Goal: Information Seeking & Learning: Find specific page/section

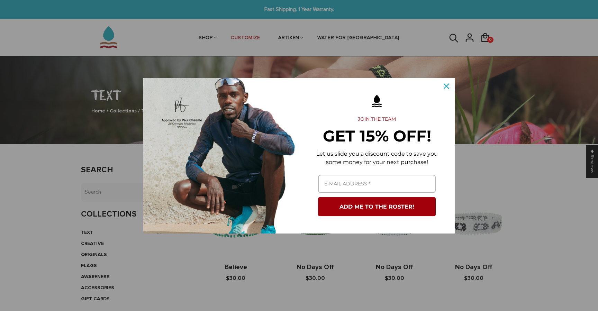
scroll to position [25, 0]
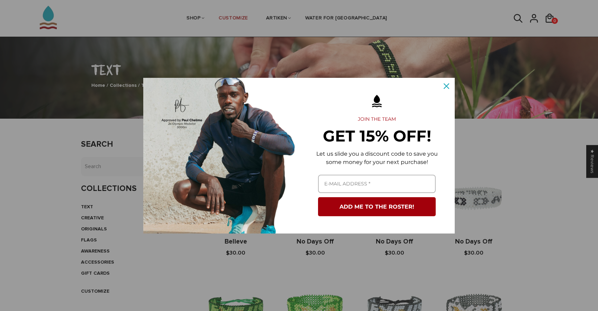
click at [450, 85] on div "Close" at bounding box center [446, 86] width 11 height 11
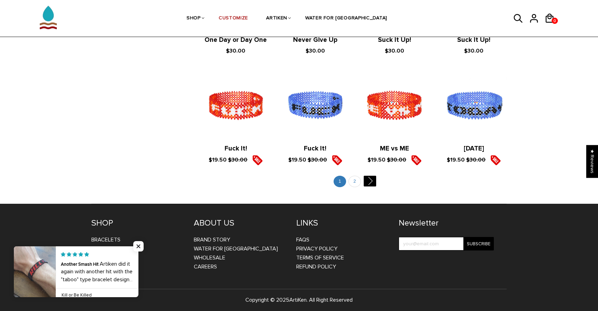
scroll to position [770, 0]
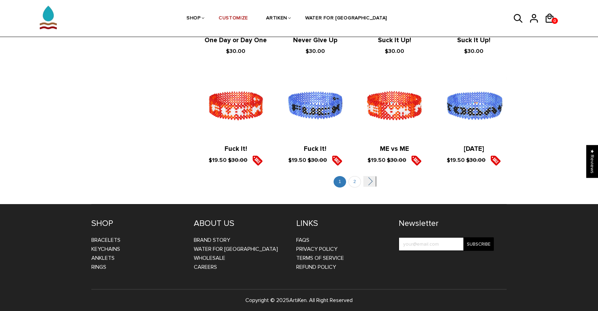
click at [372, 180] on link "" at bounding box center [369, 181] width 12 height 11
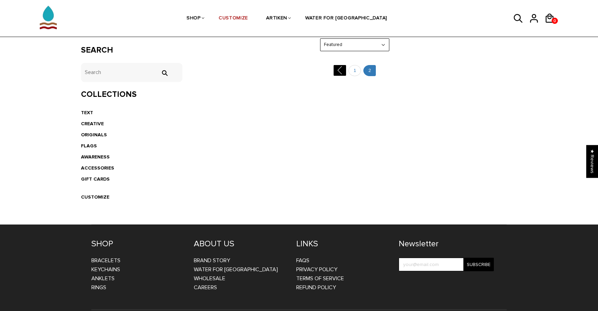
scroll to position [126, 0]
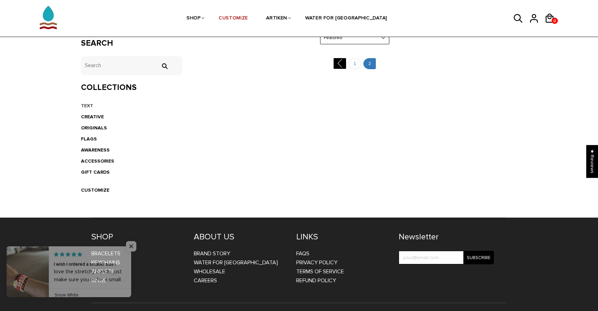
click at [85, 106] on link "TEXT" at bounding box center [87, 106] width 12 height 6
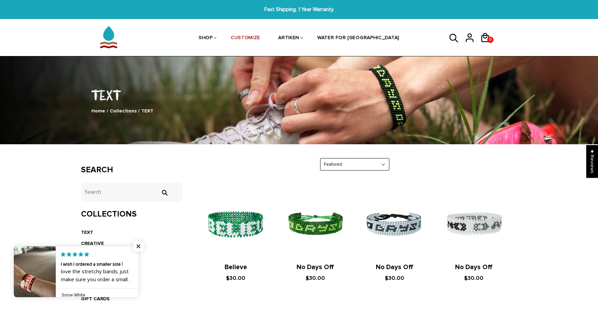
click at [454, 40] on icon at bounding box center [453, 38] width 9 height 9
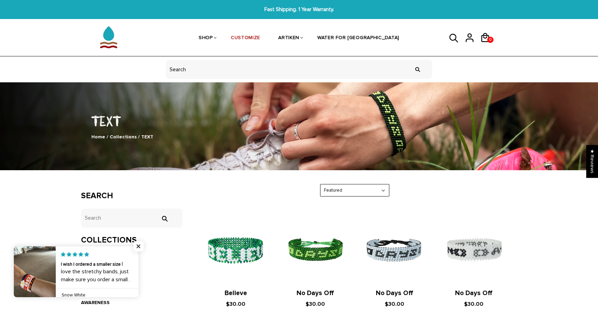
click at [259, 80] on form "" at bounding box center [298, 69] width 273 height 26
click at [253, 72] on input "header search" at bounding box center [299, 69] width 267 height 19
type input "christian"
click at [418, 69] on input "" at bounding box center [418, 69] width 14 height 26
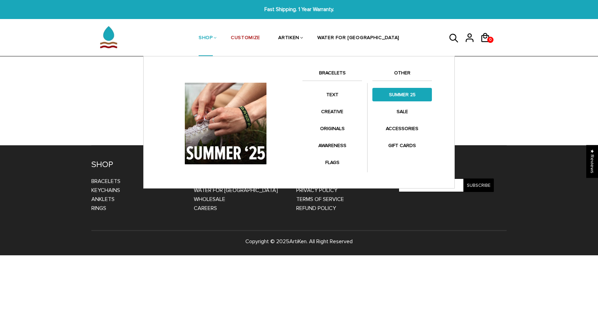
click at [395, 92] on link "SUMMER 25" at bounding box center [402, 94] width 60 height 13
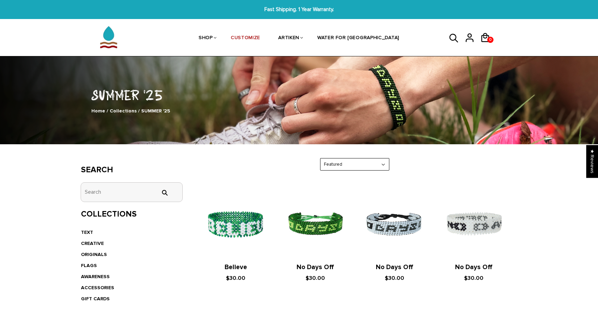
click at [98, 188] on input "tets" at bounding box center [131, 192] width 101 height 19
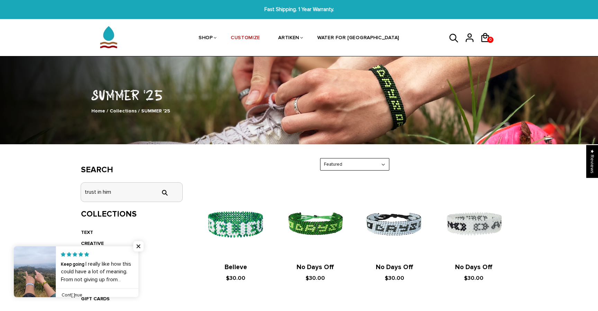
type input "trust in him"
click at [164, 191] on input "" at bounding box center [164, 193] width 14 height 6
